Goal: Transaction & Acquisition: Purchase product/service

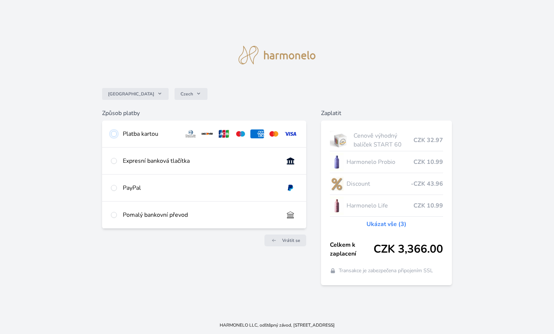
click at [115, 136] on input "radio" at bounding box center [114, 134] width 6 height 6
radio input "true"
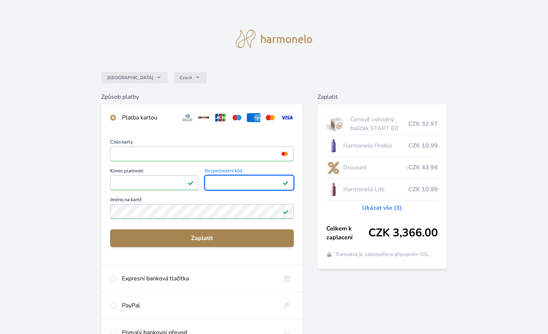
click at [218, 236] on span "Zaplatit" at bounding box center [202, 238] width 172 height 9
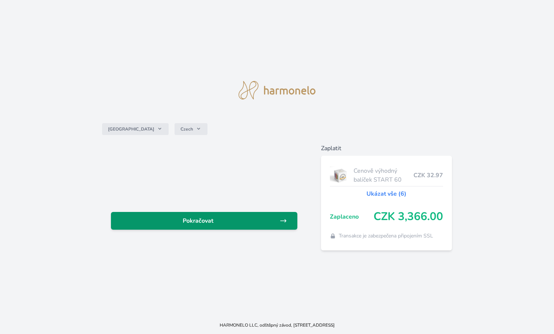
click at [160, 226] on link "Pokračovat" at bounding box center [204, 221] width 186 height 18
